Goal: Transaction & Acquisition: Purchase product/service

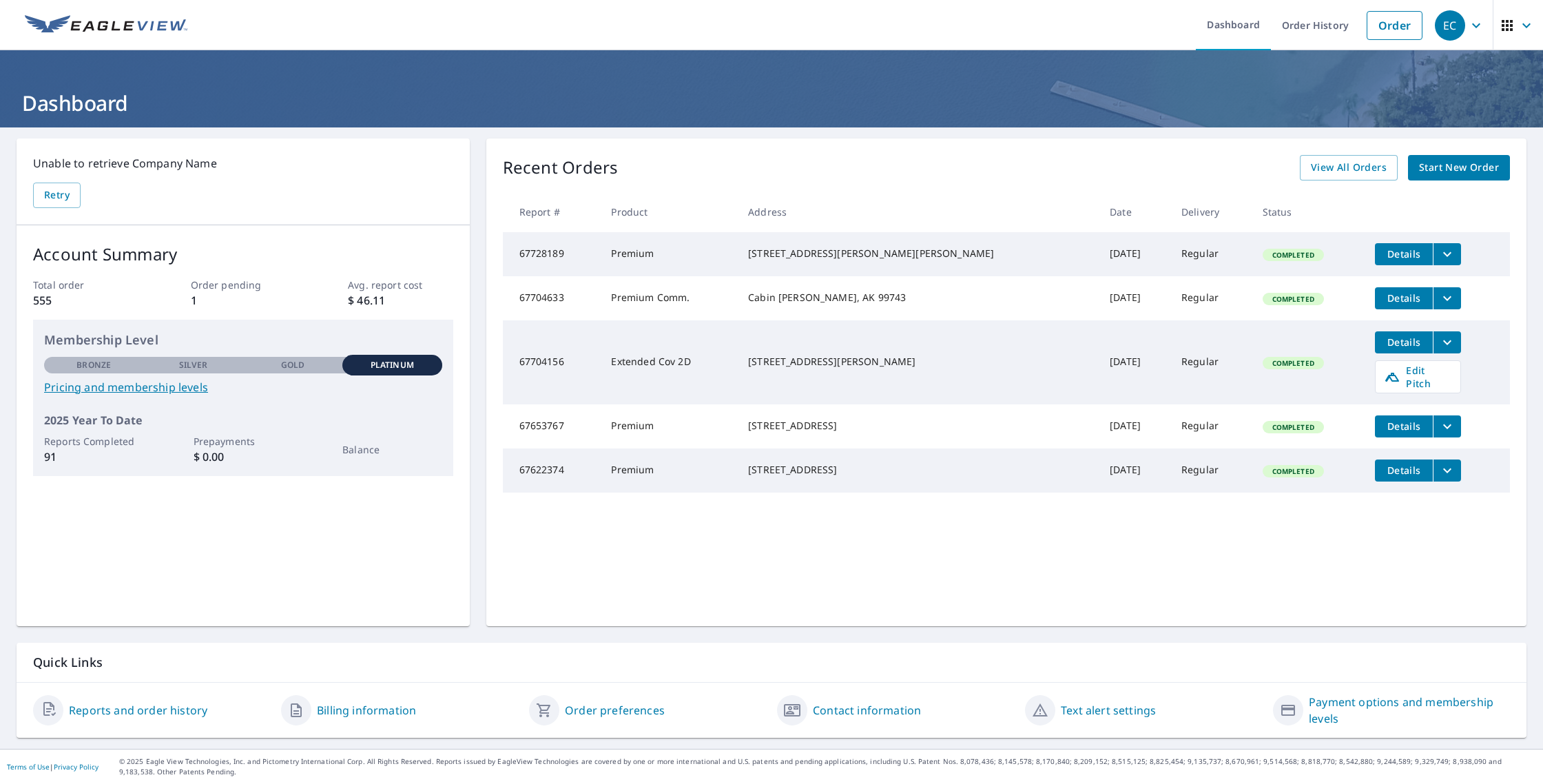
click at [185, 712] on link "Reports and order history" at bounding box center [138, 710] width 138 height 16
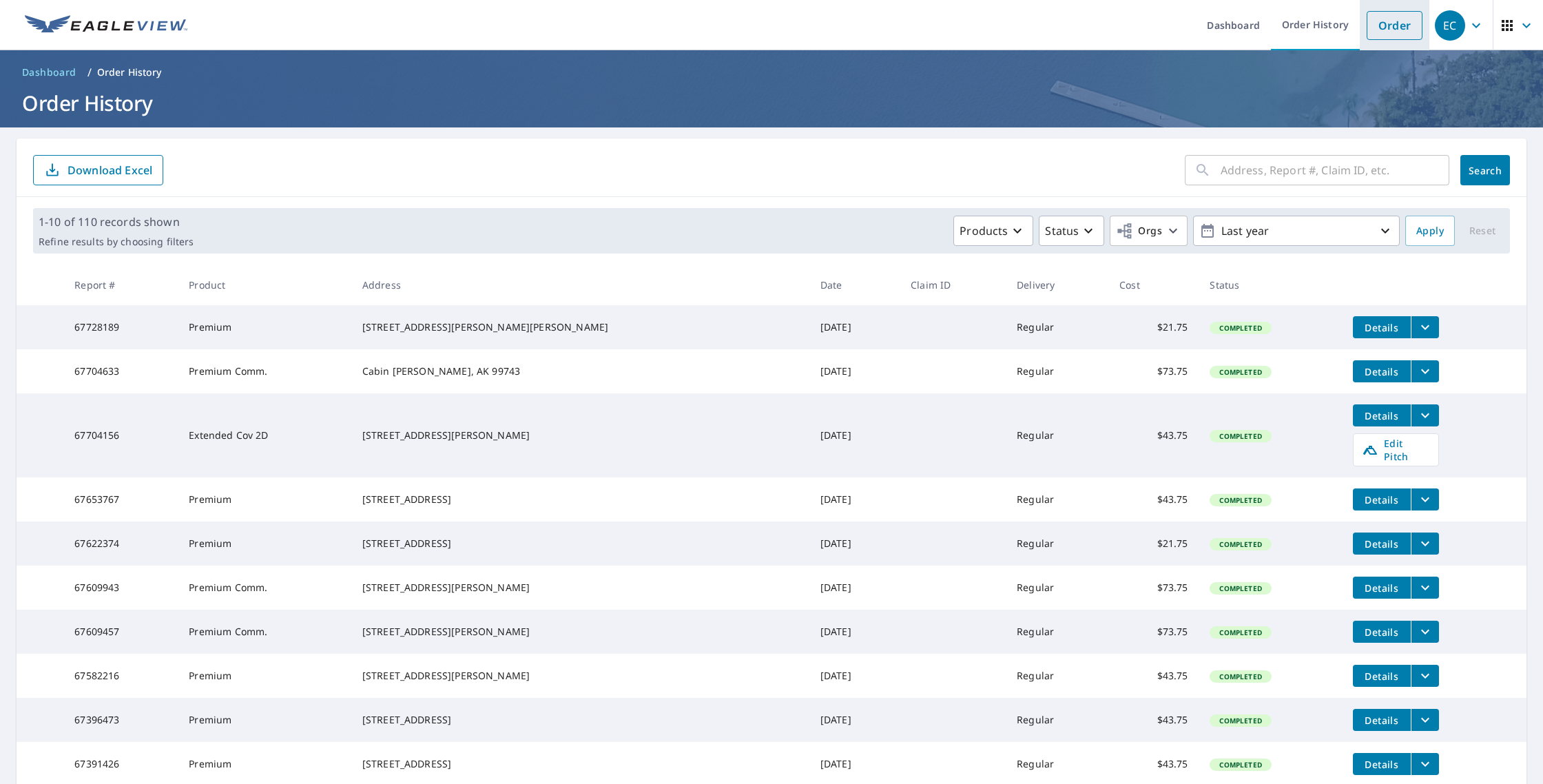
click at [1392, 26] on link "Order" at bounding box center [1395, 25] width 56 height 29
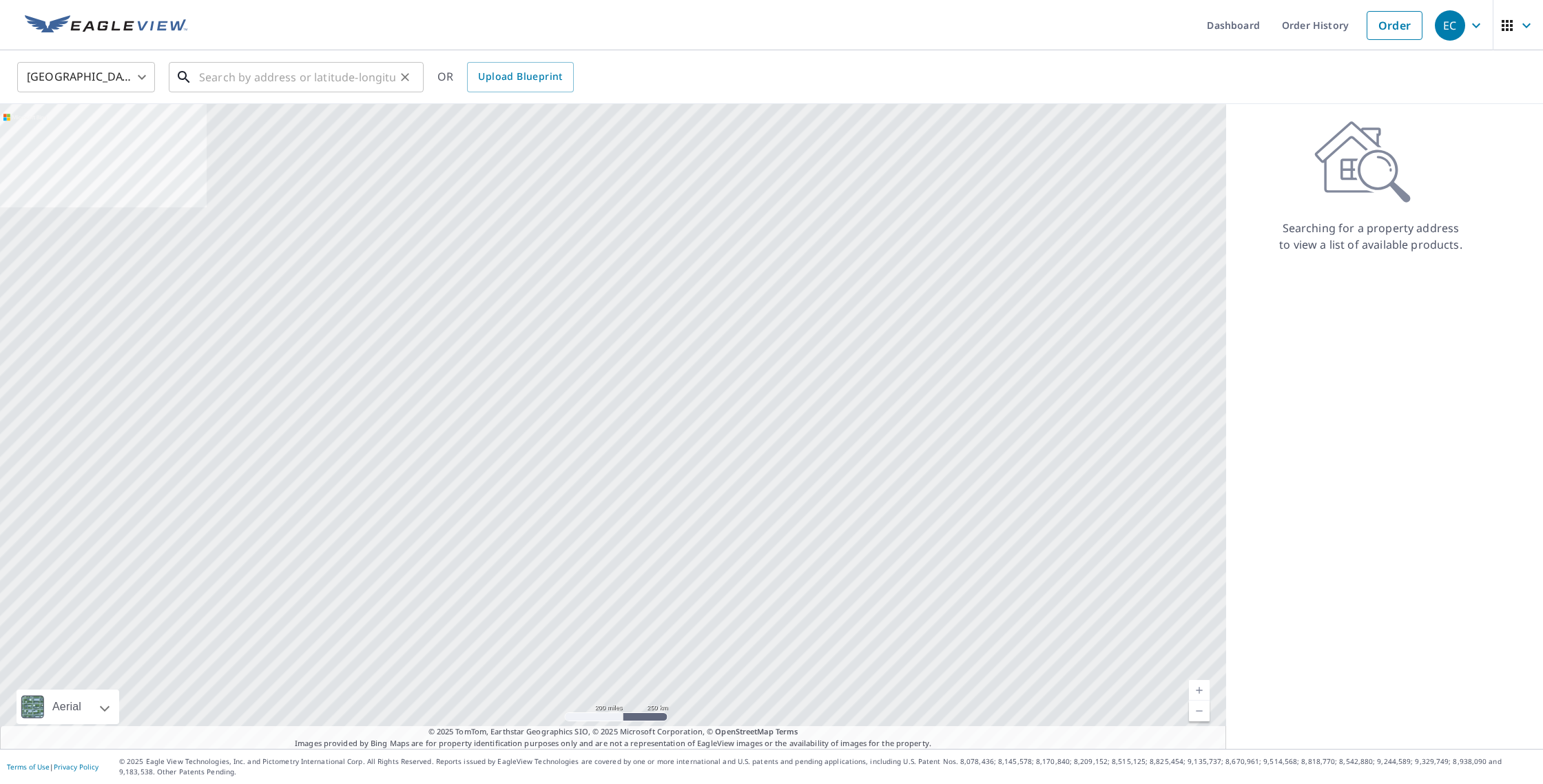
click at [302, 80] on input "text" at bounding box center [297, 77] width 197 height 39
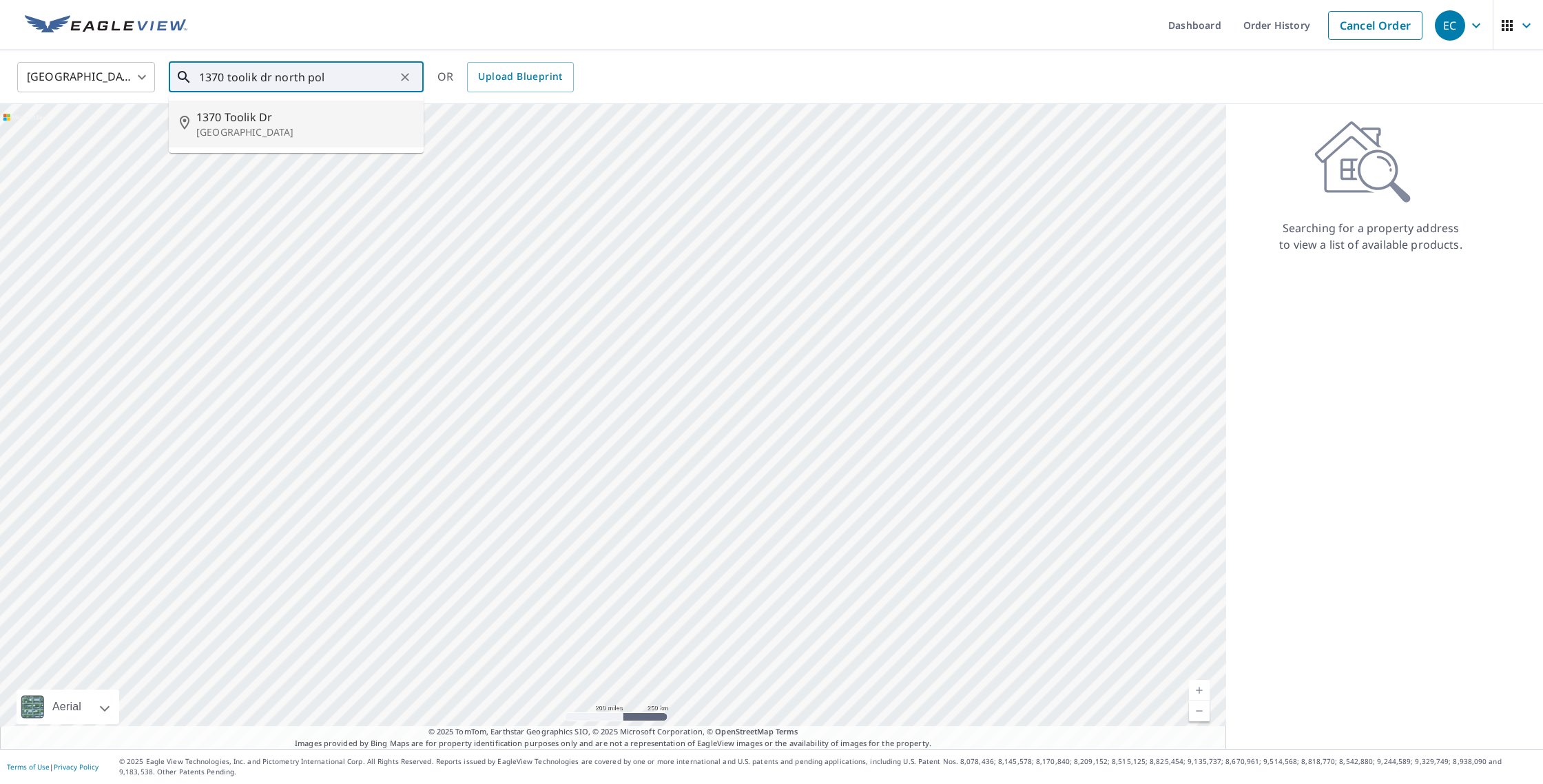
drag, startPoint x: 219, startPoint y: 125, endPoint x: 230, endPoint y: 127, distance: 11.2
click at [219, 125] on p "[GEOGRAPHIC_DATA]" at bounding box center [304, 132] width 216 height 14
type input "[STREET_ADDRESS]"
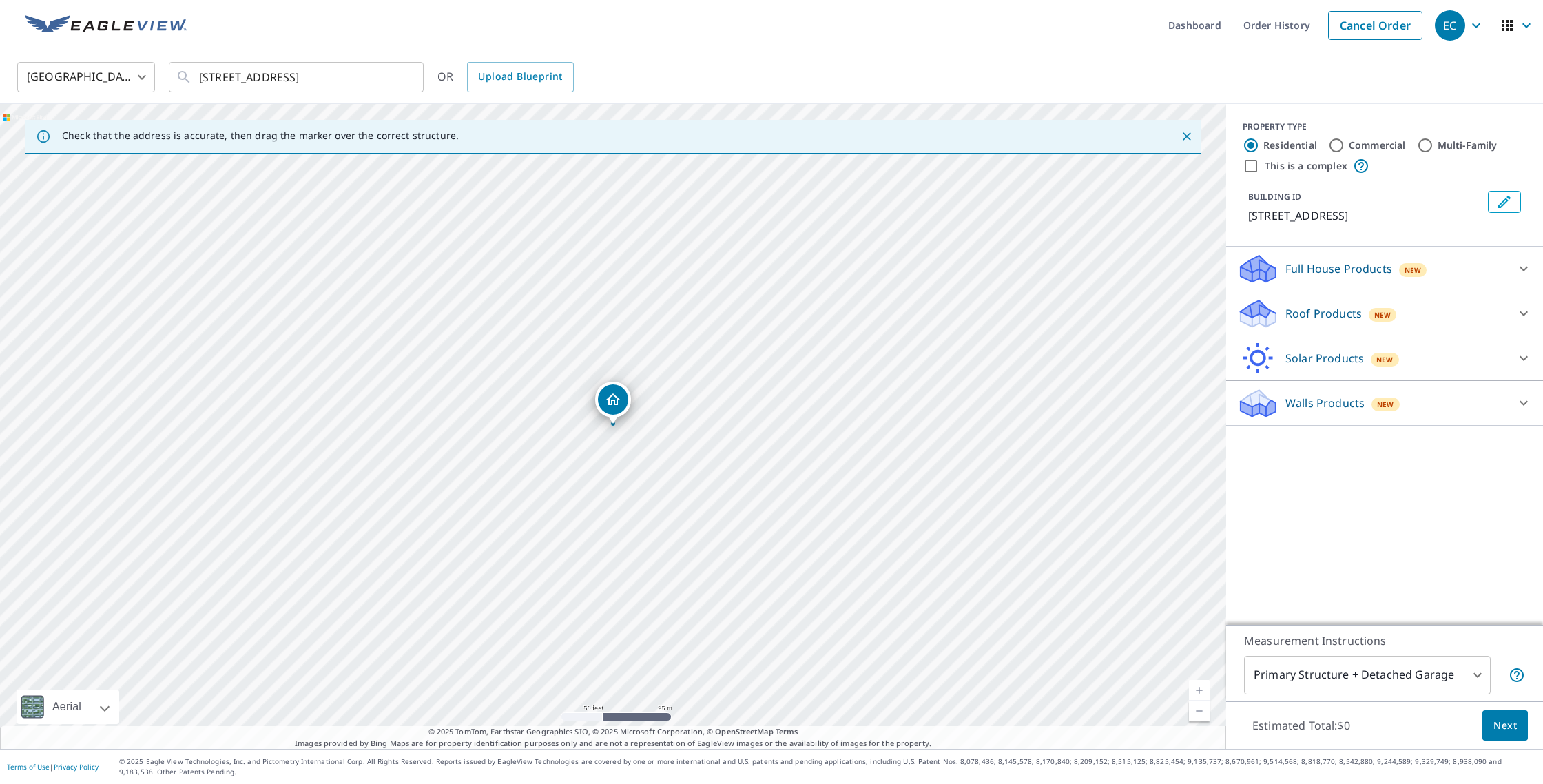
click at [1259, 308] on icon at bounding box center [1257, 308] width 35 height 17
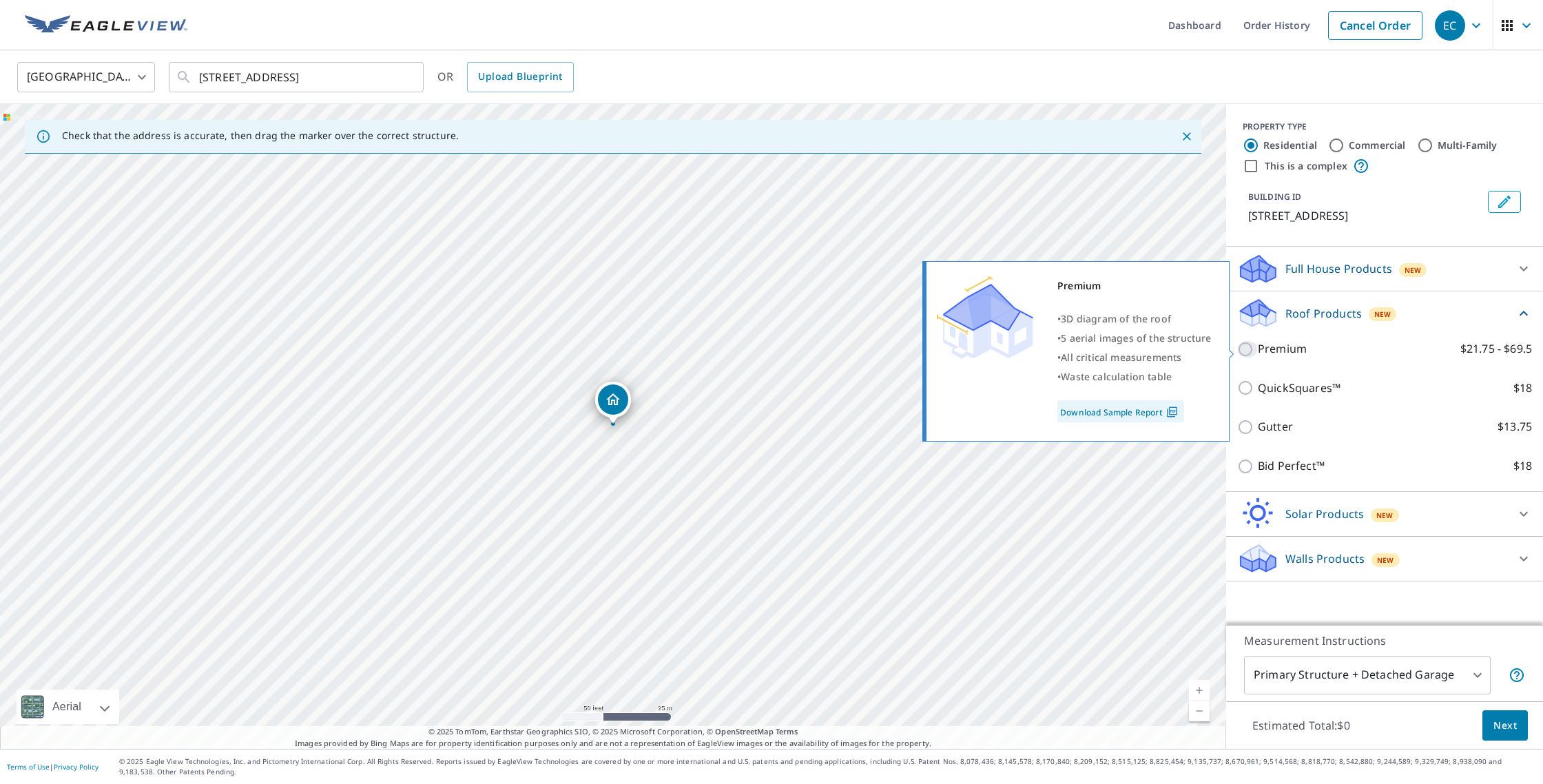
drag, startPoint x: 1243, startPoint y: 349, endPoint x: 1252, endPoint y: 353, distance: 9.8
click at [1243, 349] on input "Premium $21.75 - $69.5" at bounding box center [1247, 349] width 21 height 16
checkbox input "true"
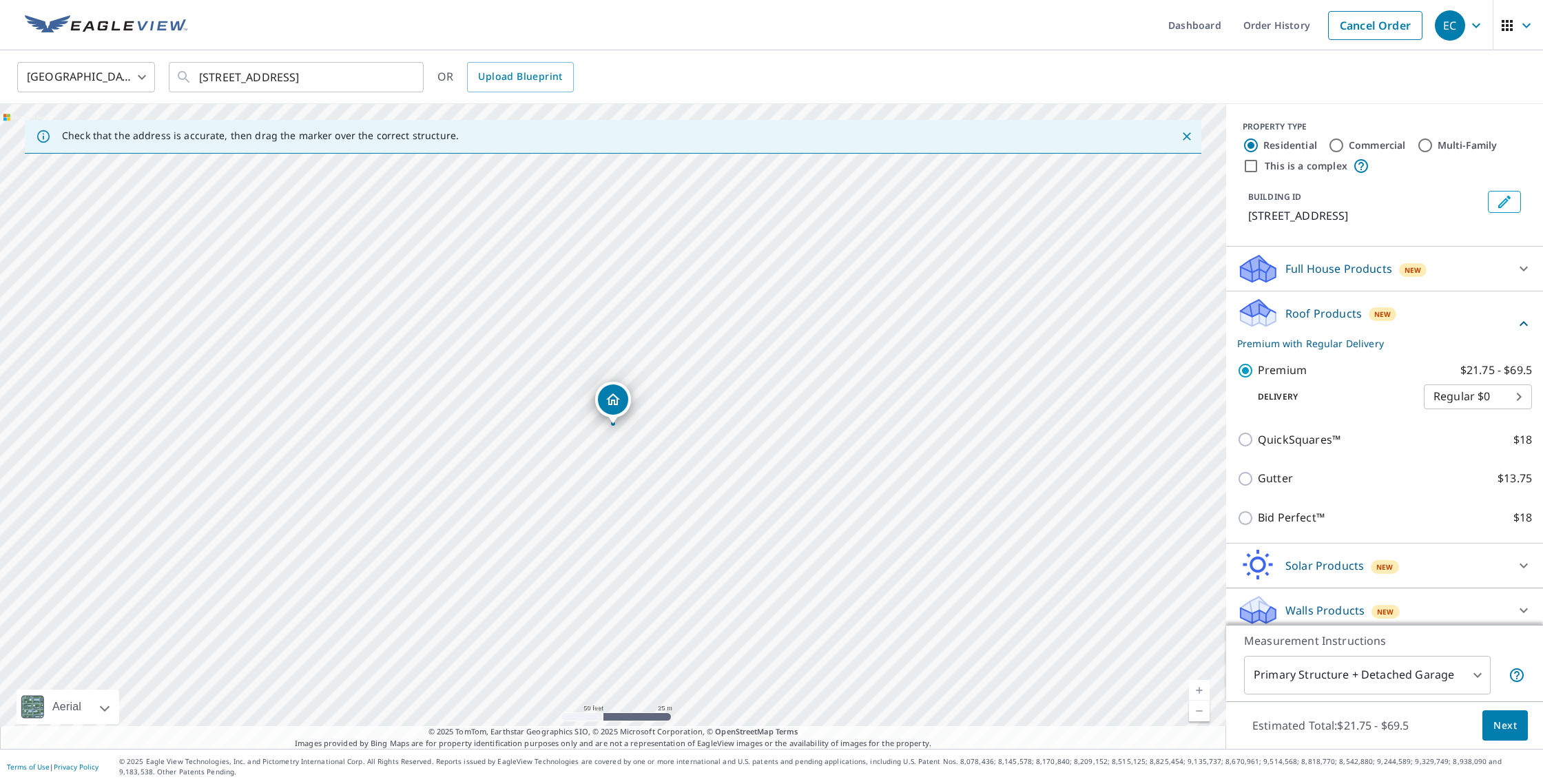
click at [1497, 725] on span "Next" at bounding box center [1505, 725] width 23 height 17
